Goal: Task Accomplishment & Management: Use online tool/utility

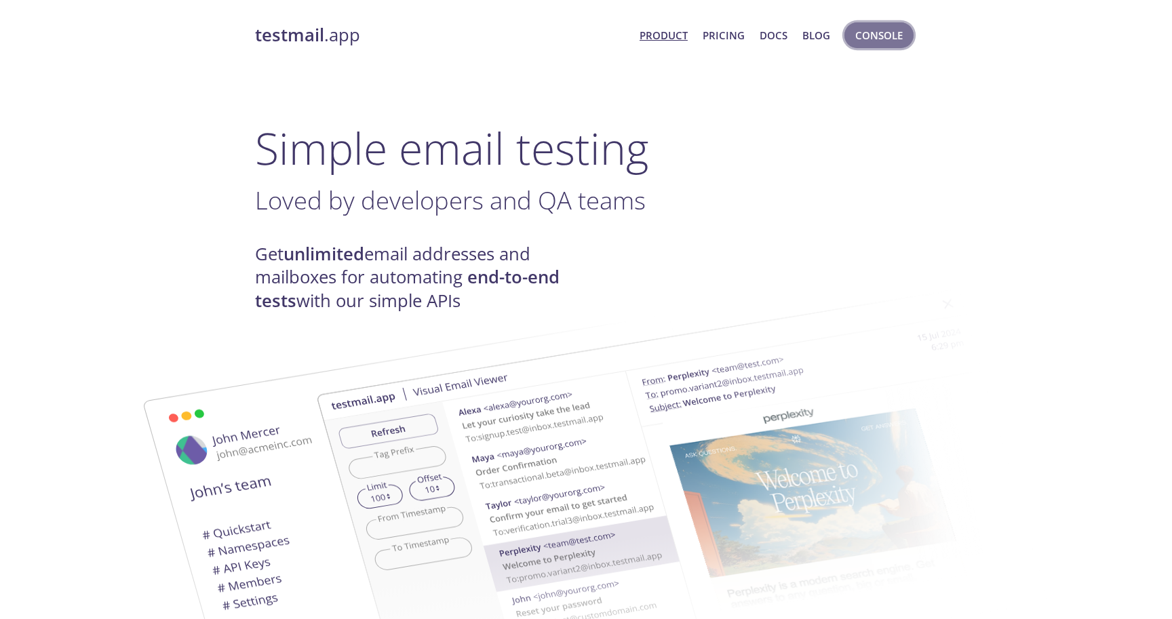
click at [883, 36] on span "Console" at bounding box center [878, 35] width 47 height 18
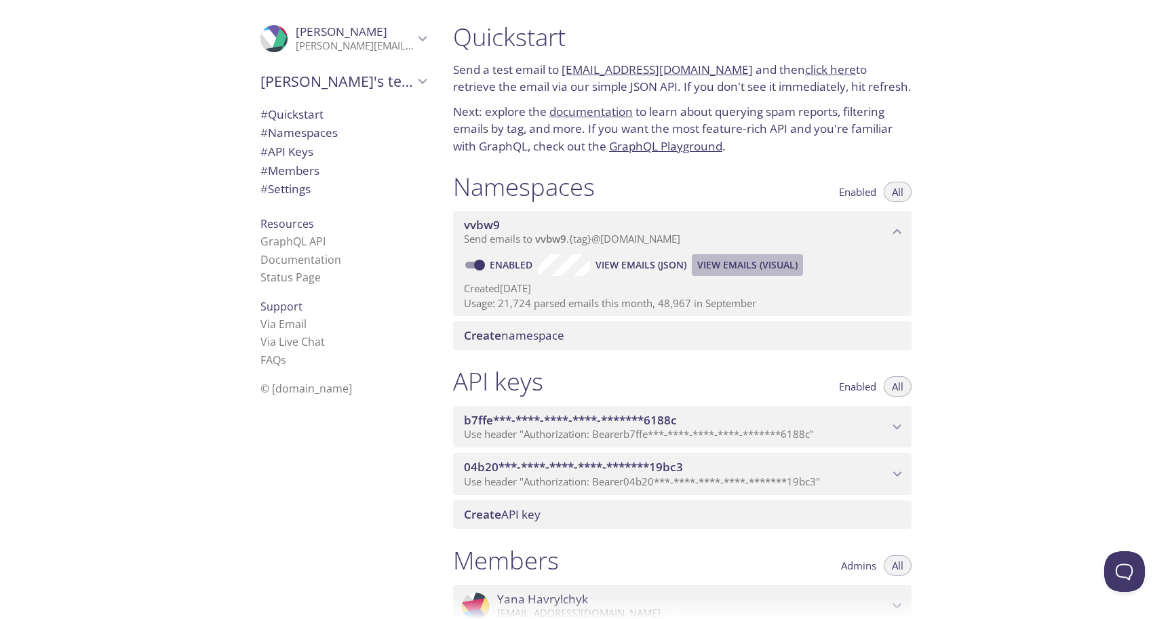
click at [730, 267] on span "View Emails (Visual)" at bounding box center [747, 265] width 100 height 16
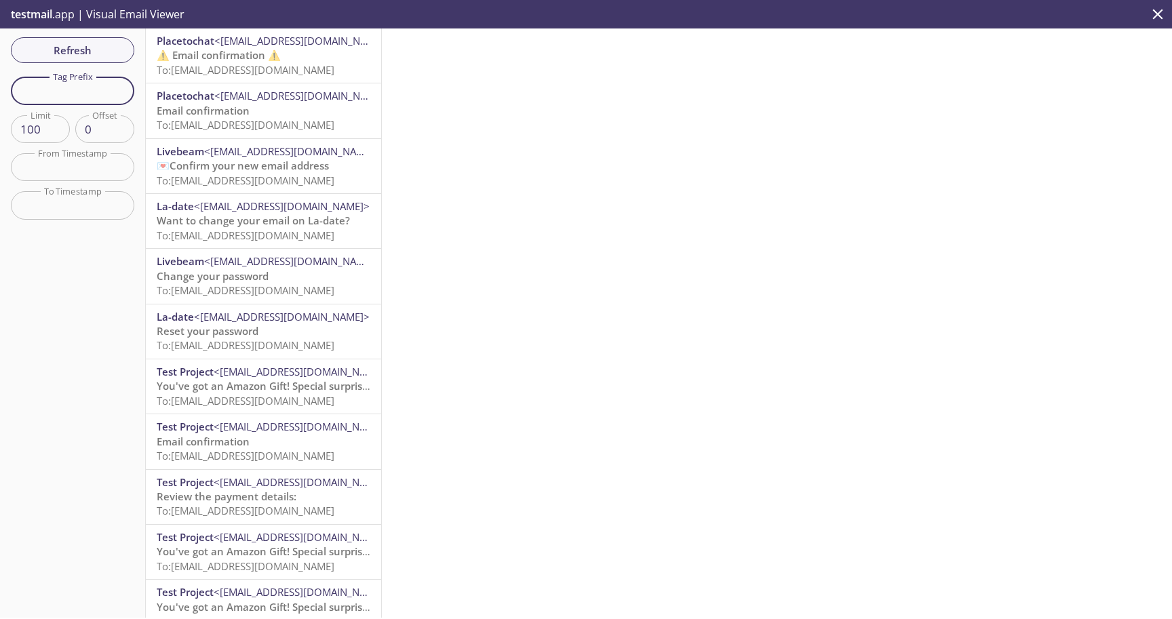
click at [81, 94] on input "text" at bounding box center [72, 91] width 123 height 28
paste input "tktngi"
type input "tktngi"
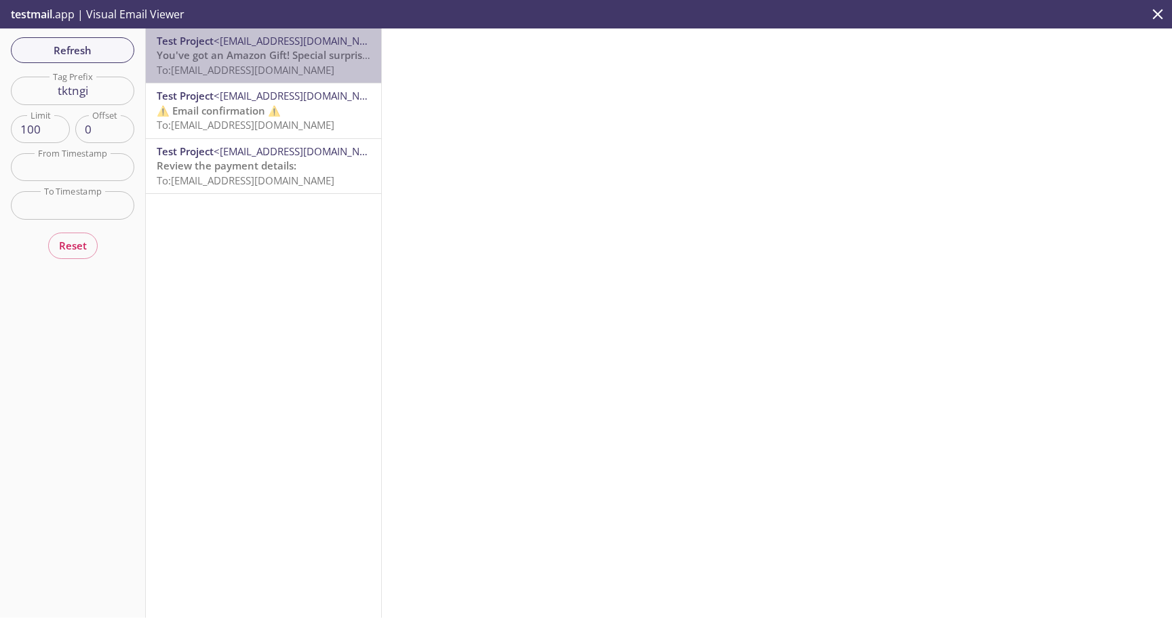
click at [300, 64] on span "To: [EMAIL_ADDRESS][DOMAIN_NAME]" at bounding box center [246, 70] width 178 height 14
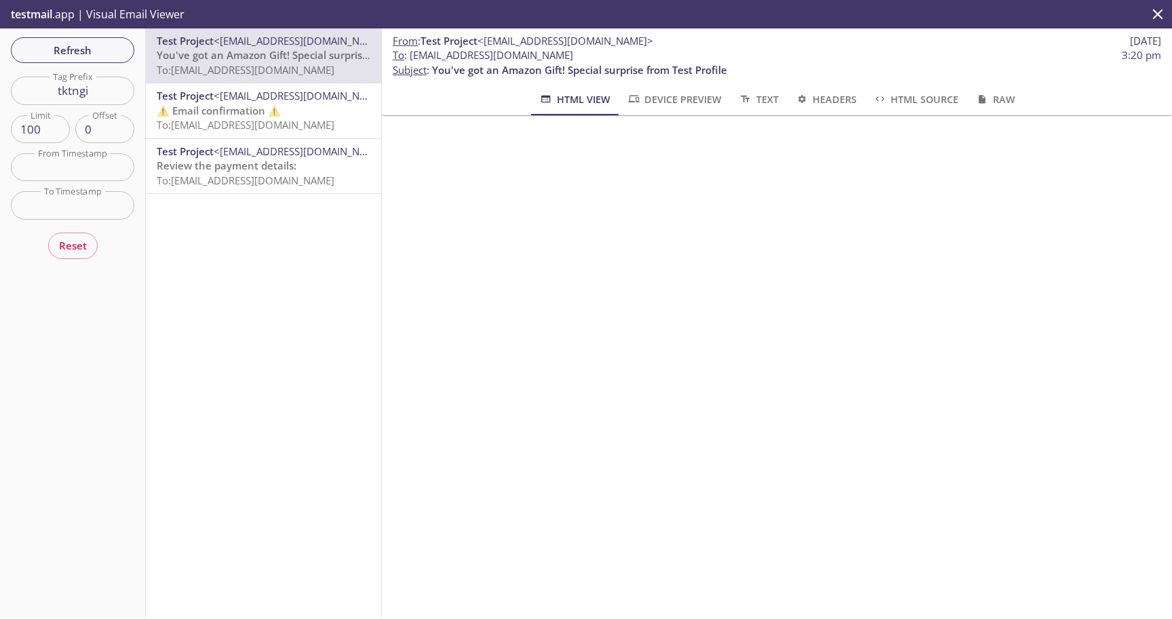
scroll to position [298, 0]
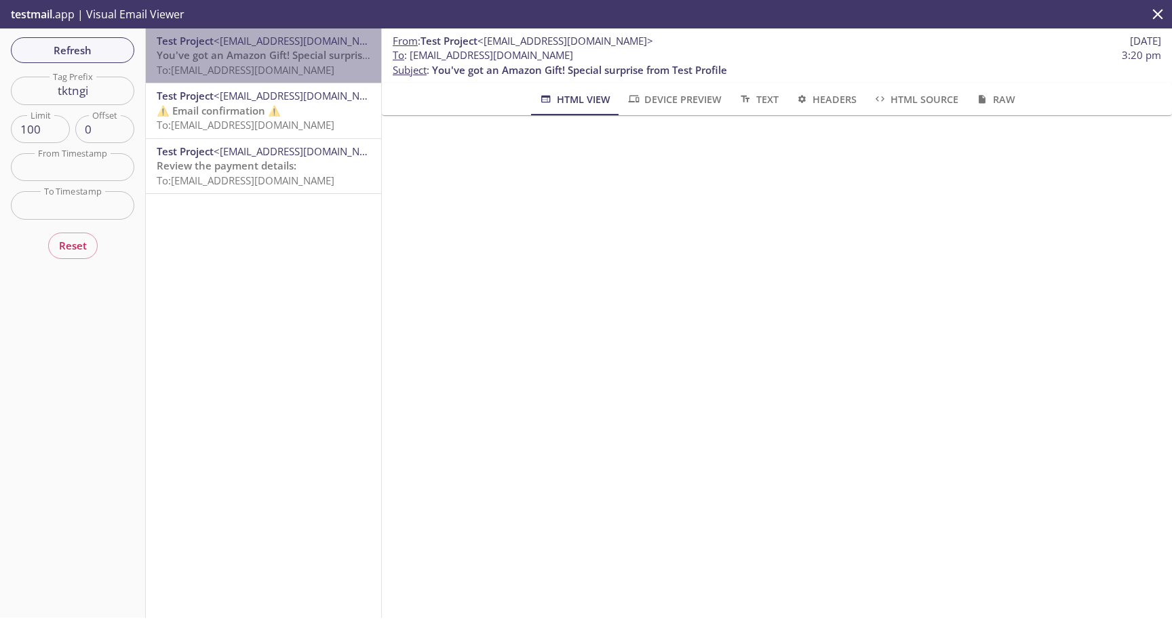
click at [281, 58] on span "You've got an Amazon Gift! Special surprise from Test Profile" at bounding box center [304, 55] width 295 height 14
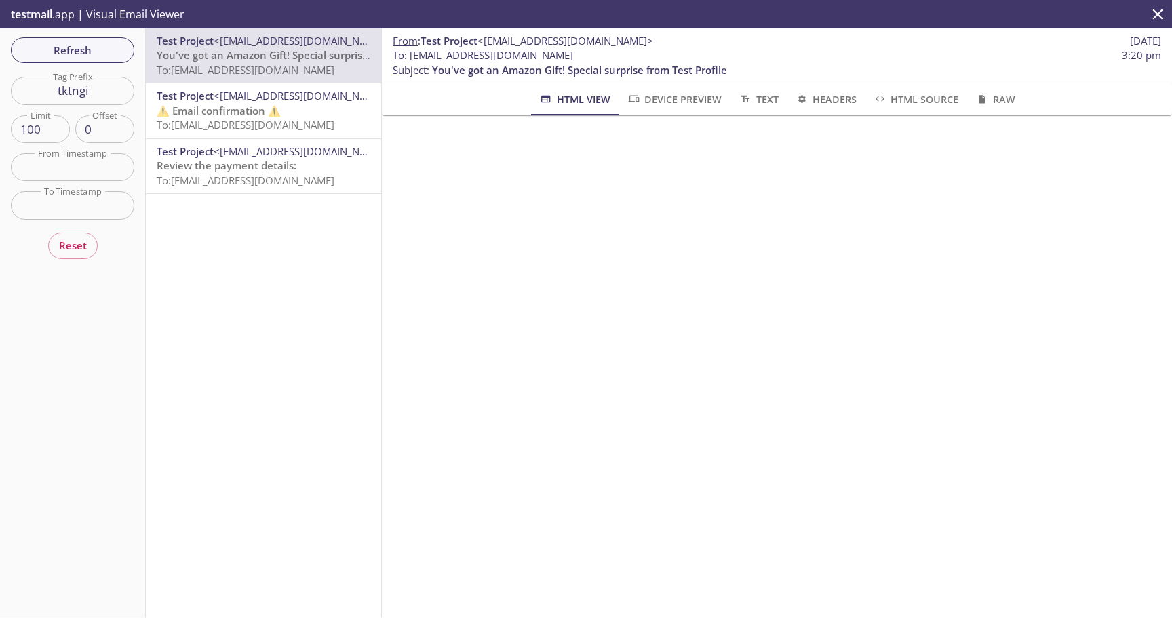
click at [292, 100] on span "<[EMAIL_ADDRESS][DOMAIN_NAME]>" at bounding box center [302, 96] width 176 height 14
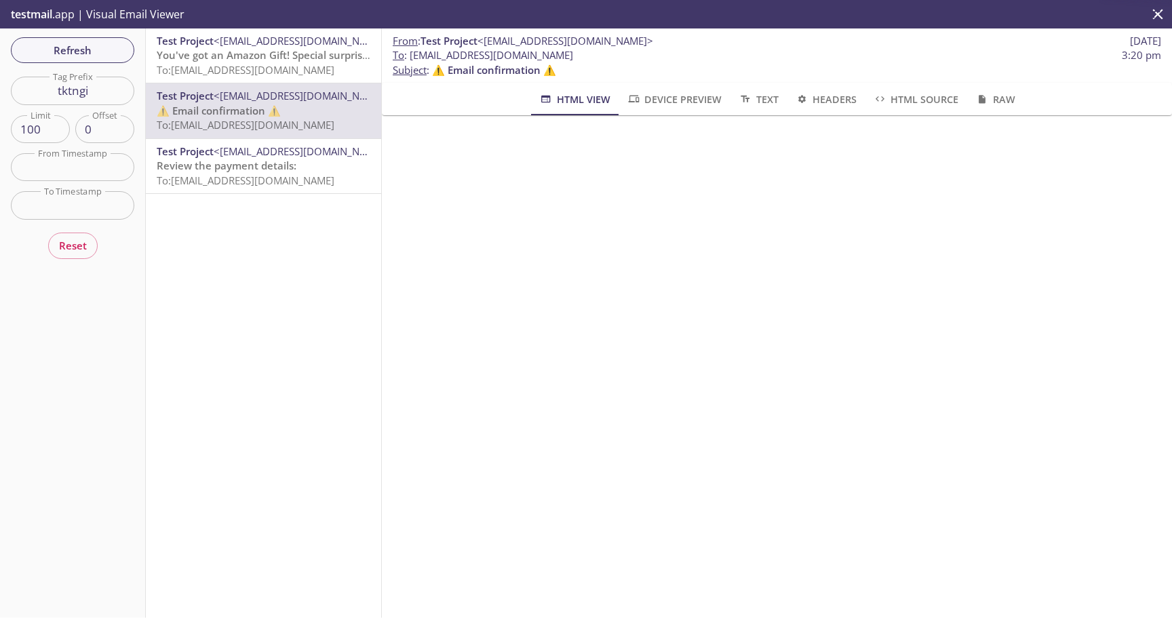
click at [303, 72] on span "To: [EMAIL_ADDRESS][DOMAIN_NAME]" at bounding box center [246, 70] width 178 height 14
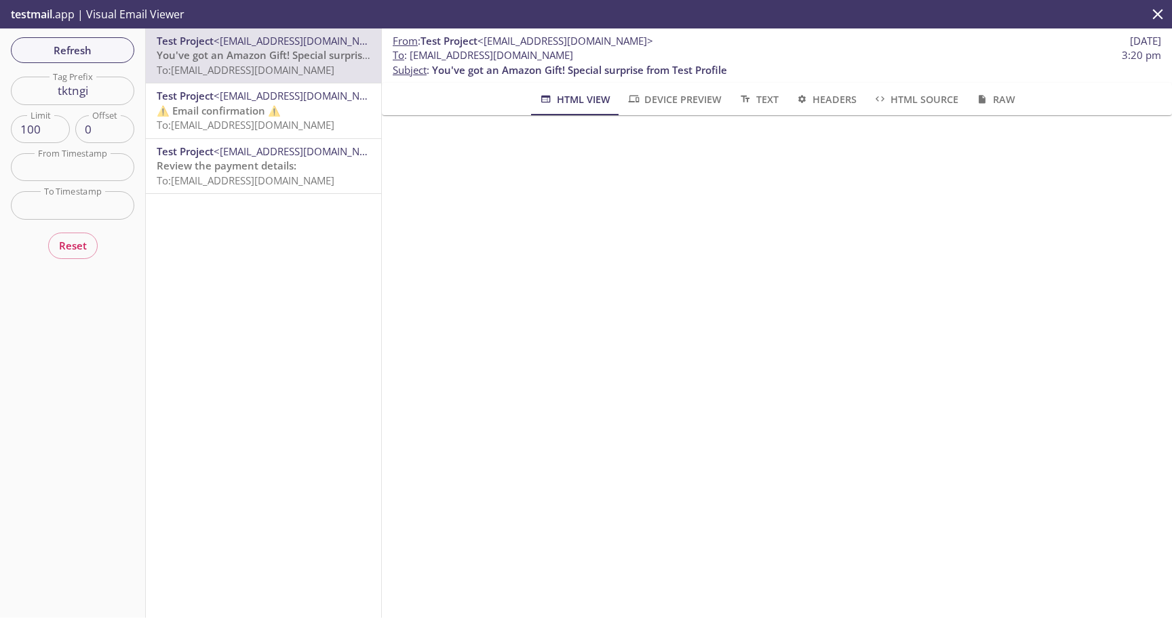
scroll to position [367, 0]
